Goal: Task Accomplishment & Management: Use online tool/utility

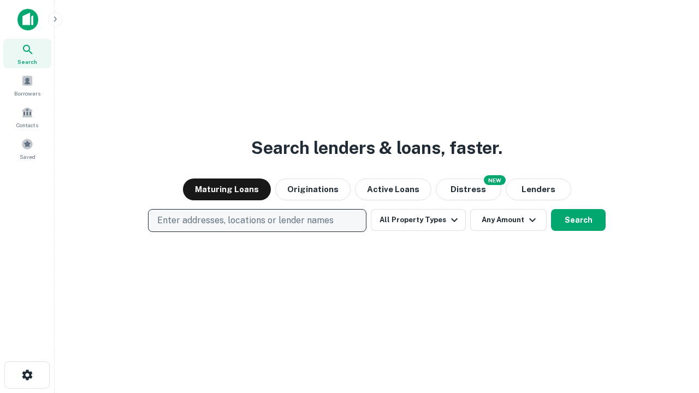
click at [257, 221] on p "Enter addresses, locations or lender names" at bounding box center [245, 220] width 176 height 13
type input "**********"
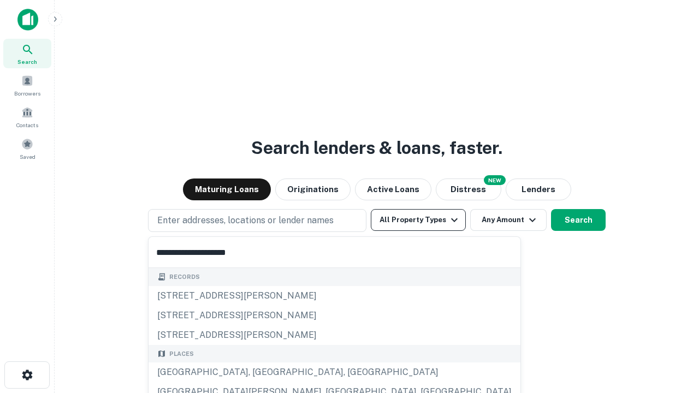
click at [261, 372] on div "[GEOGRAPHIC_DATA], [GEOGRAPHIC_DATA], [GEOGRAPHIC_DATA]" at bounding box center [335, 373] width 372 height 20
click at [418, 220] on button "All Property Types" at bounding box center [418, 220] width 95 height 22
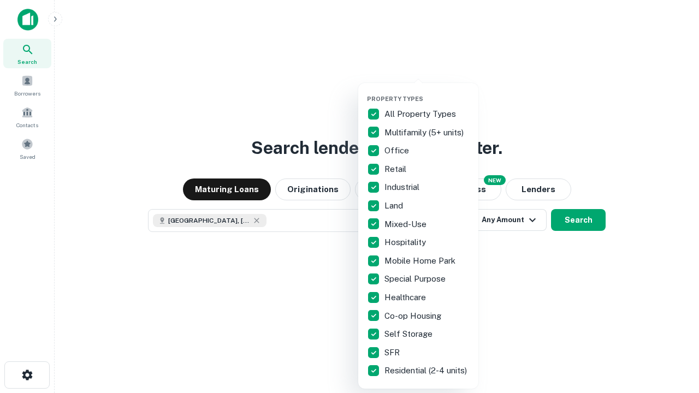
click at [427, 92] on button "button" at bounding box center [427, 92] width 120 height 1
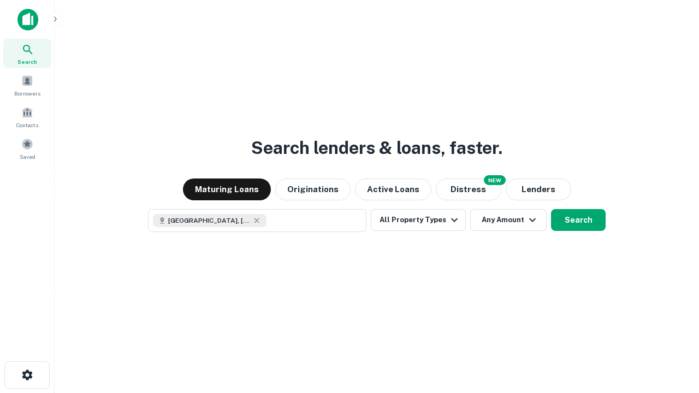
scroll to position [17, 0]
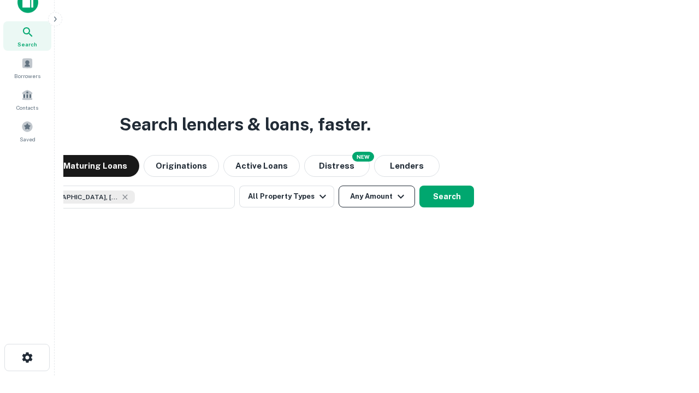
click at [339, 186] on button "Any Amount" at bounding box center [377, 197] width 76 height 22
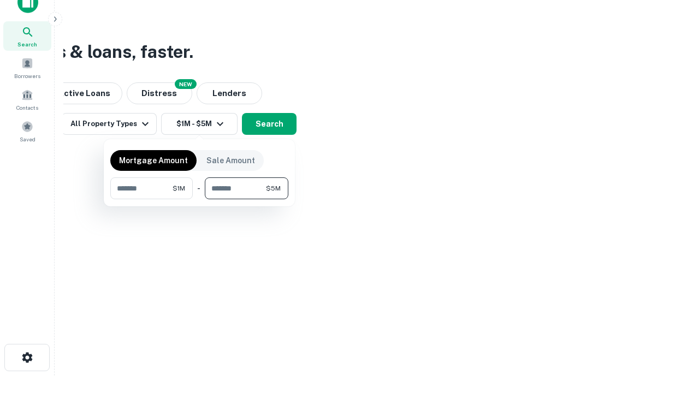
type input "*******"
click at [199, 199] on button "button" at bounding box center [199, 199] width 178 height 1
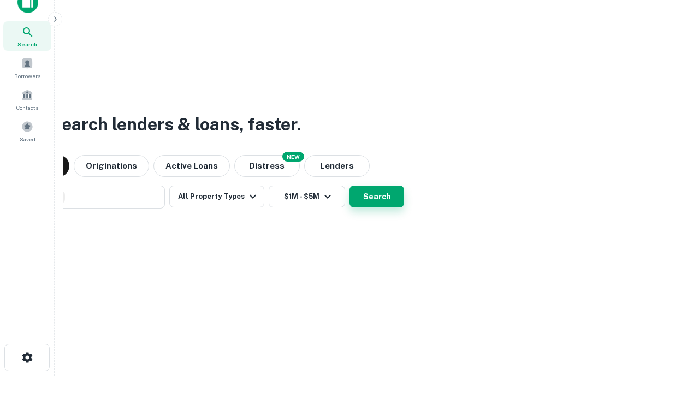
click at [349, 186] on button "Search" at bounding box center [376, 197] width 55 height 22
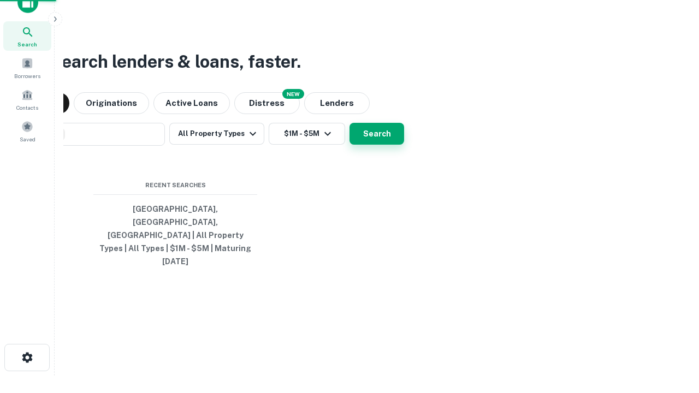
scroll to position [29, 309]
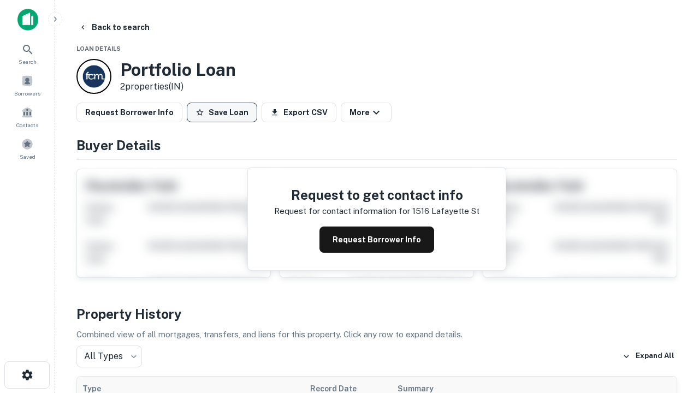
click at [222, 112] on button "Save Loan" at bounding box center [222, 113] width 70 height 20
click at [224, 112] on button "Loan Saved" at bounding box center [224, 113] width 75 height 20
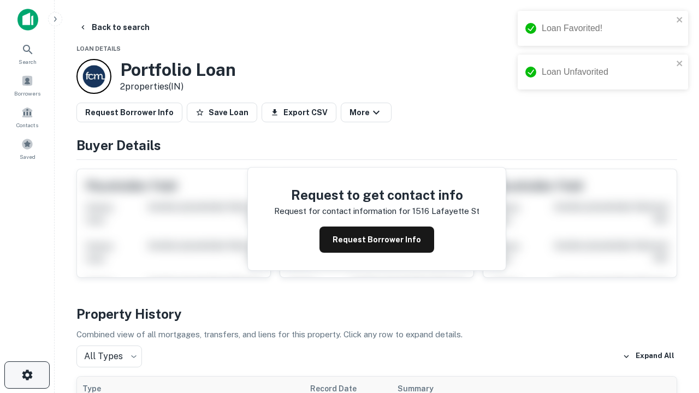
click at [27, 375] on icon "button" at bounding box center [27, 375] width 13 height 13
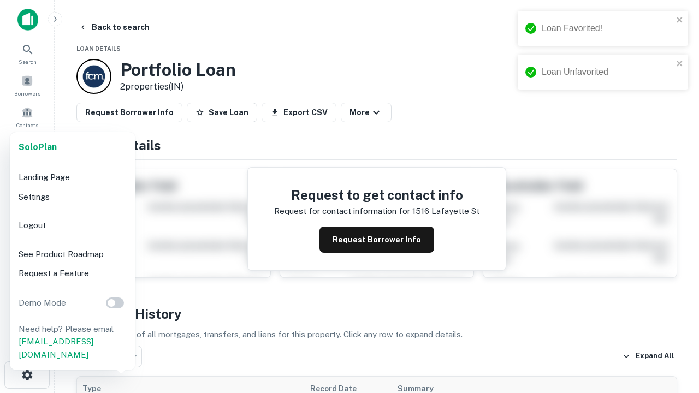
click at [72, 225] on li "Logout" at bounding box center [72, 226] width 117 height 20
